Goal: Task Accomplishment & Management: Manage account settings

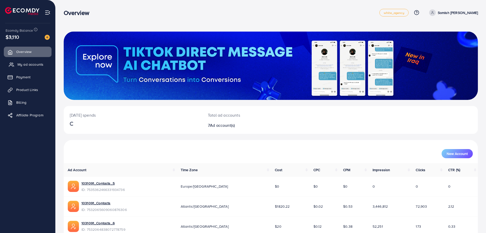
click at [26, 62] on span "My ad accounts" at bounding box center [31, 64] width 26 height 5
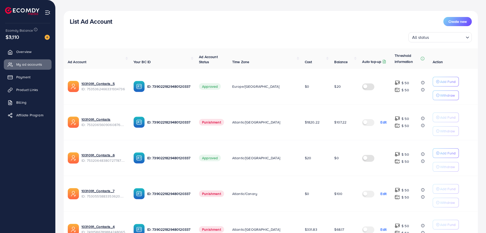
scroll to position [46, 0]
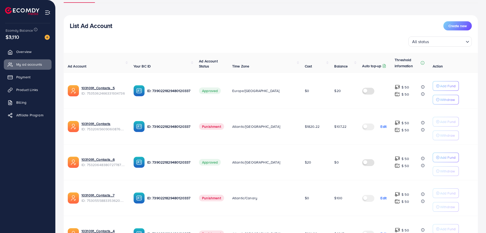
click at [365, 128] on label at bounding box center [369, 127] width 14 height 6
click at [381, 127] on p "Edit" at bounding box center [384, 127] width 6 height 6
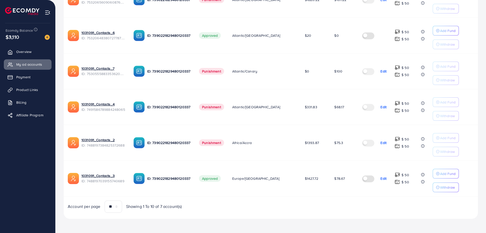
scroll to position [0, 0]
